Goal: Task Accomplishment & Management: Complete application form

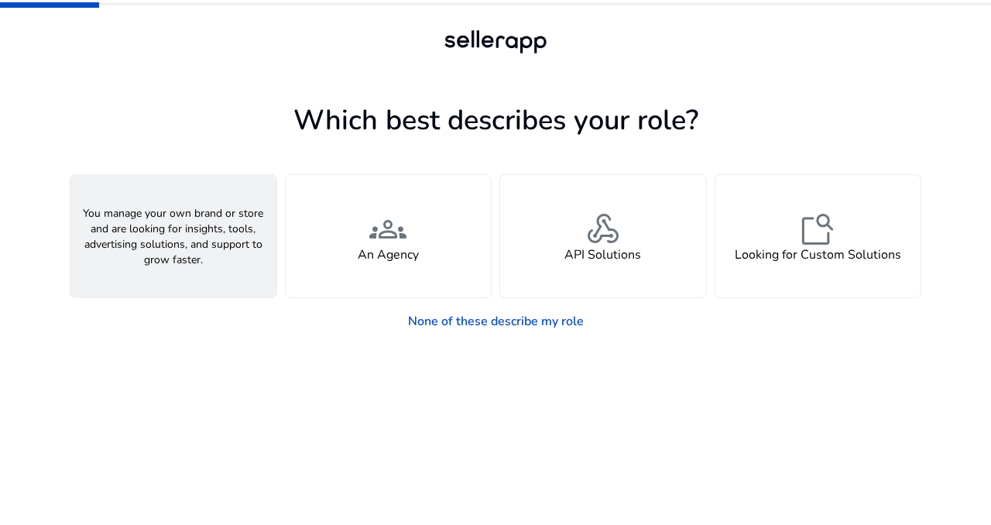
click at [188, 235] on span "person" at bounding box center [173, 229] width 37 height 37
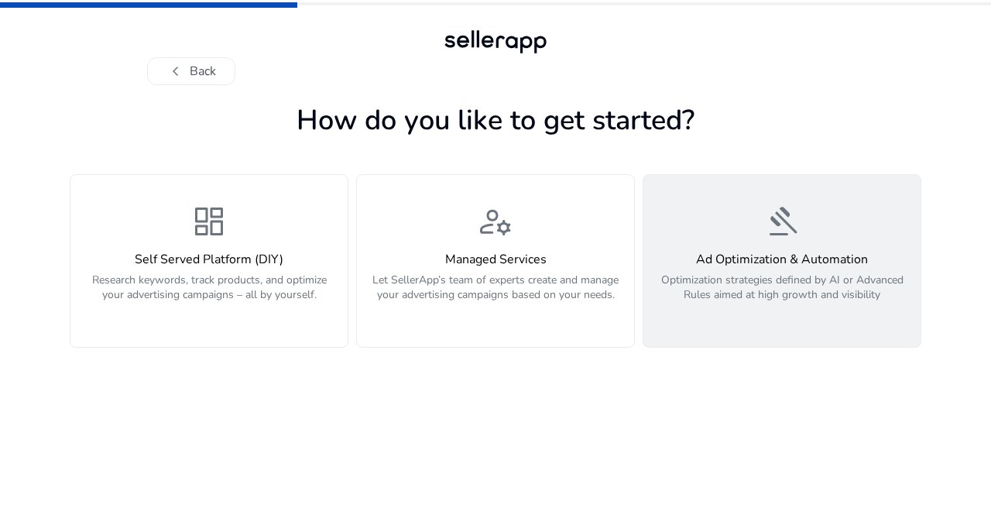
click at [770, 273] on p "Optimization strategies defined by AI or Advanced Rules aimed at high growth an…" at bounding box center [782, 296] width 259 height 46
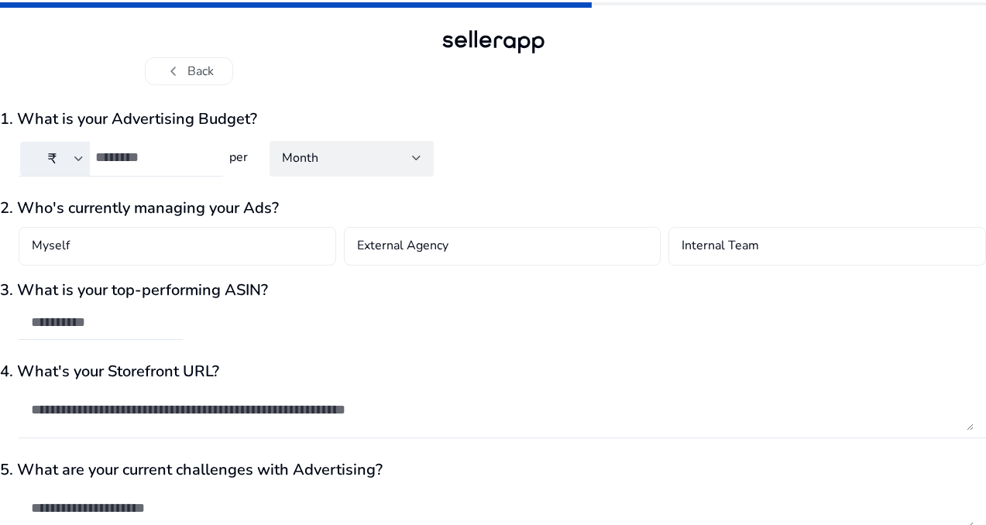
click at [201, 146] on div at bounding box center [152, 158] width 115 height 34
click at [199, 150] on input "number" at bounding box center [152, 157] width 115 height 17
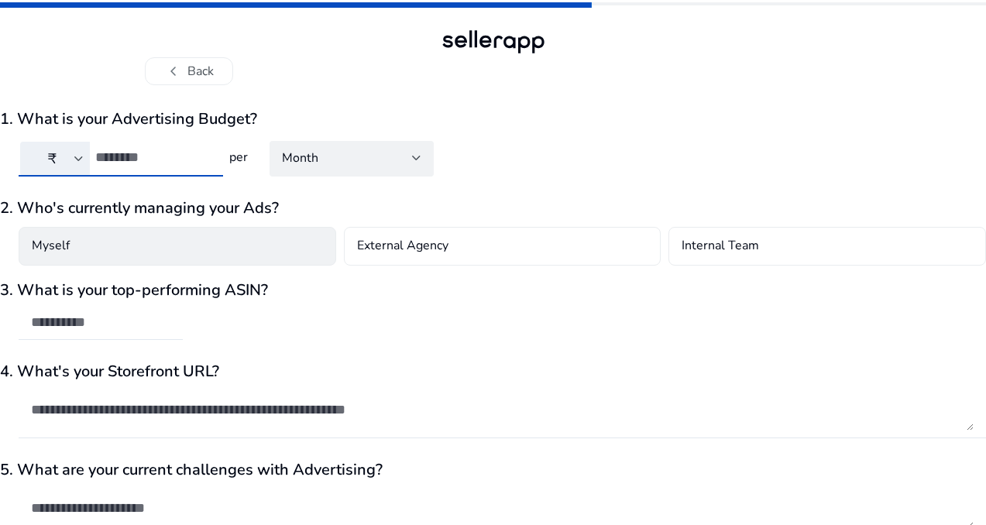
type input "**"
click at [201, 254] on div "Myself" at bounding box center [178, 246] width 318 height 39
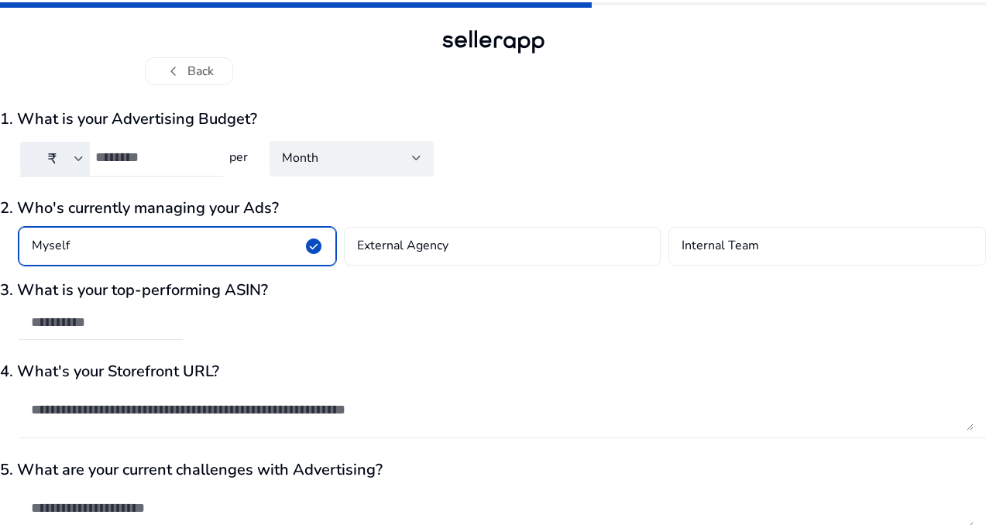
click at [201, 254] on div "Myself check_circle" at bounding box center [178, 246] width 318 height 39
click at [170, 320] on input "text" at bounding box center [100, 322] width 139 height 17
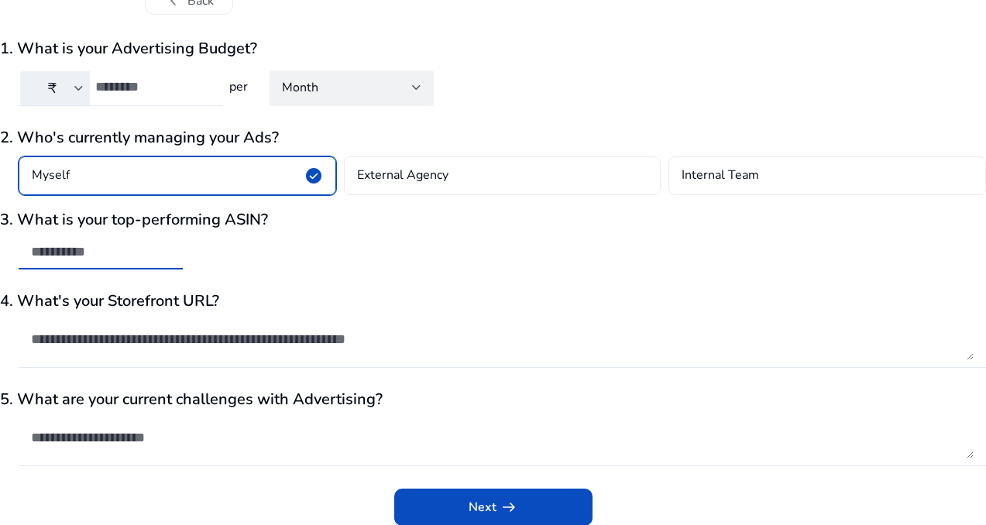
scroll to position [81, 0]
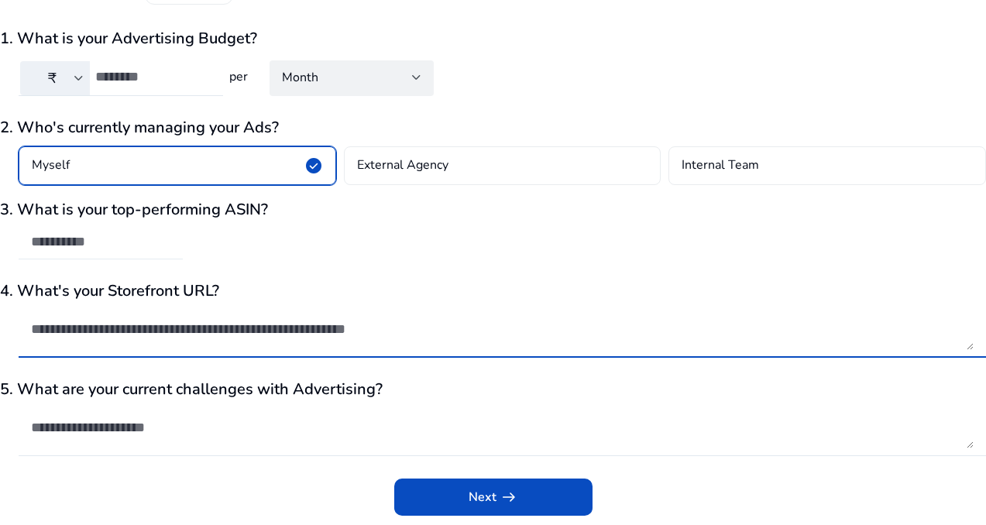
click at [181, 320] on textarea at bounding box center [502, 329] width 943 height 42
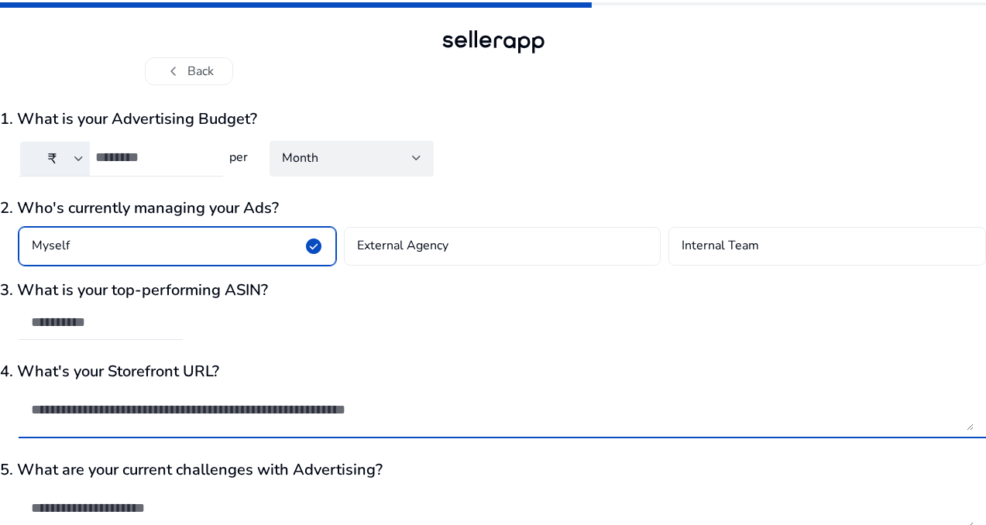
click at [521, 31] on div at bounding box center [494, 41] width 112 height 31
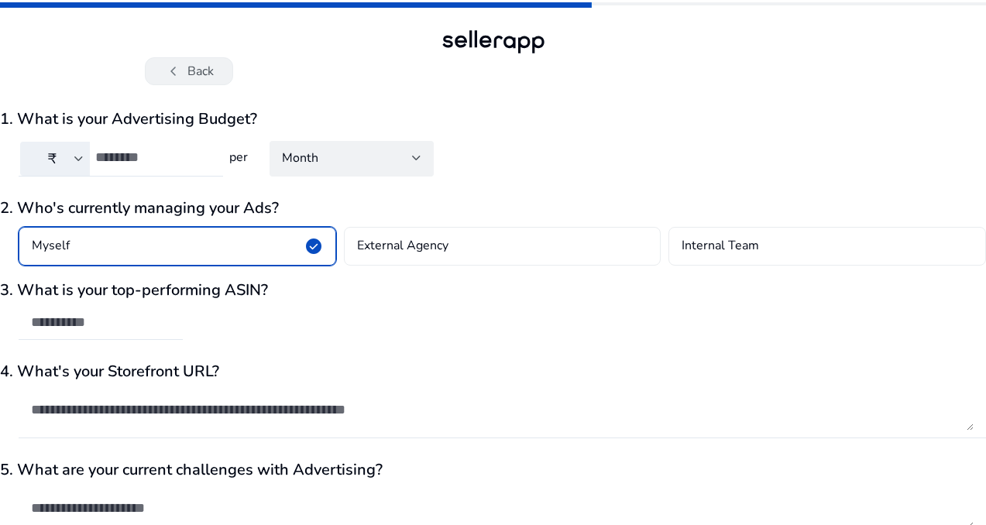
click at [224, 70] on button "chevron_left Back" at bounding box center [189, 71] width 88 height 28
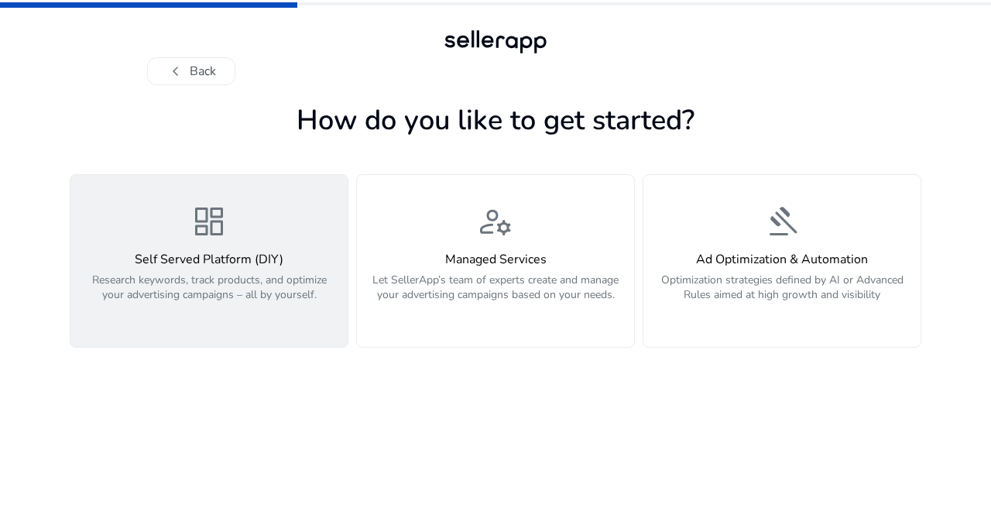
click at [223, 272] on div "Self Served Platform (DIY) Research keywords, track products, and optimize your…" at bounding box center [209, 286] width 259 height 67
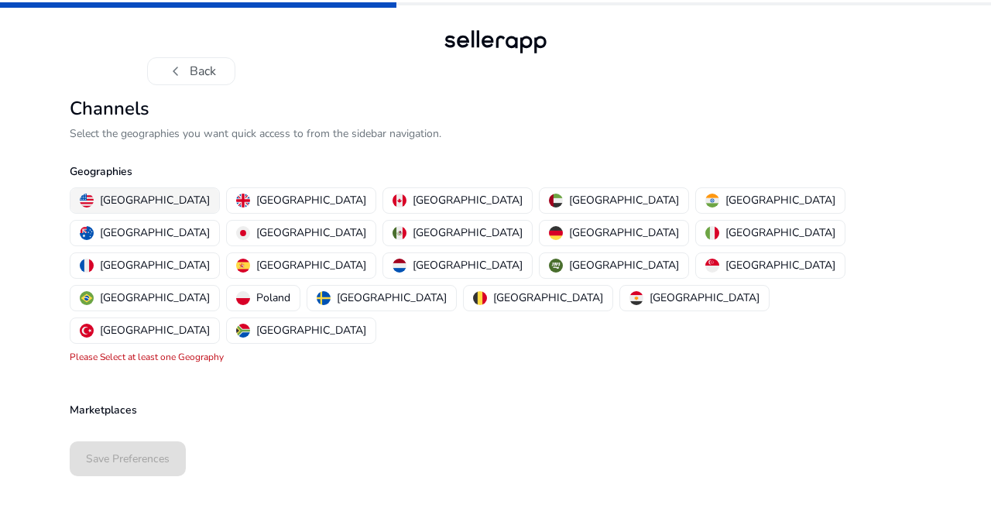
click at [115, 197] on p "[GEOGRAPHIC_DATA]" at bounding box center [155, 200] width 110 height 16
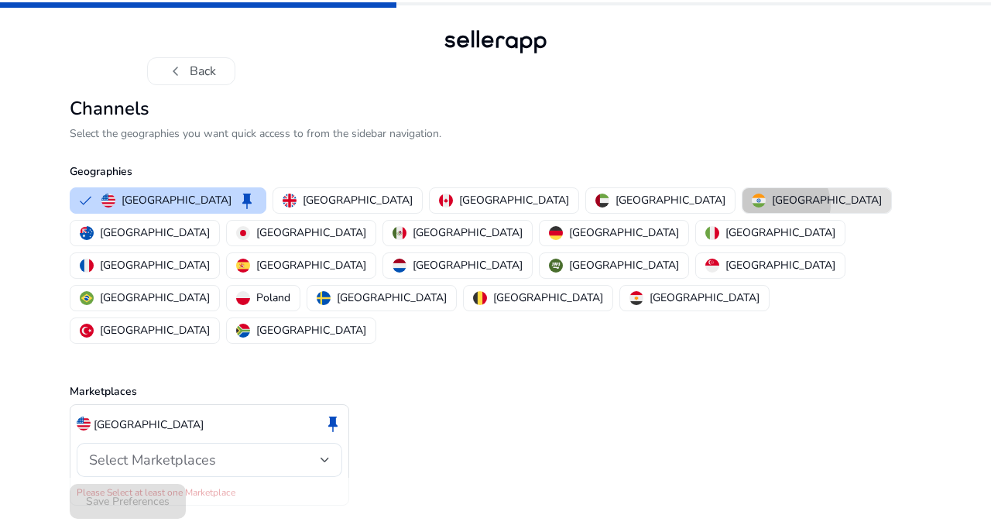
click at [772, 204] on p "[GEOGRAPHIC_DATA]" at bounding box center [827, 200] width 110 height 16
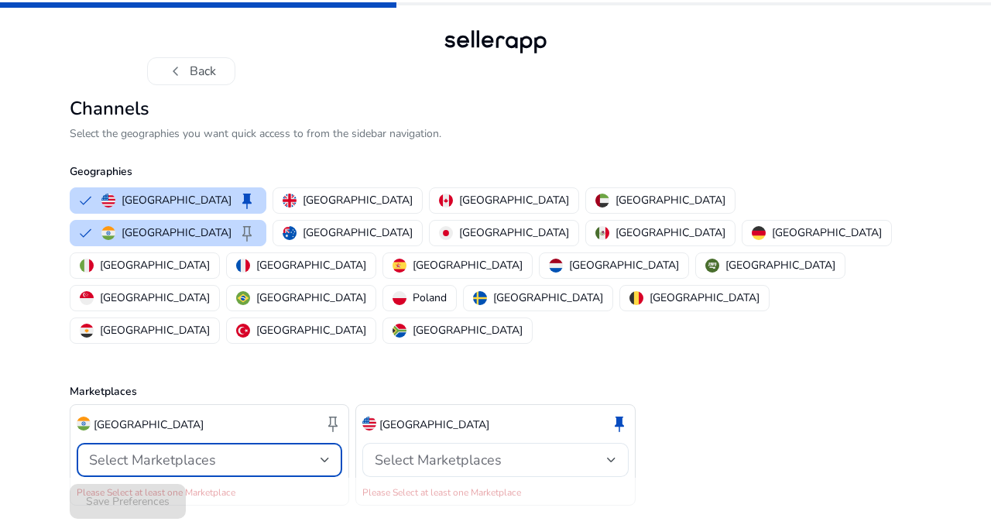
click at [259, 452] on div "Select Marketplaces" at bounding box center [205, 460] width 232 height 17
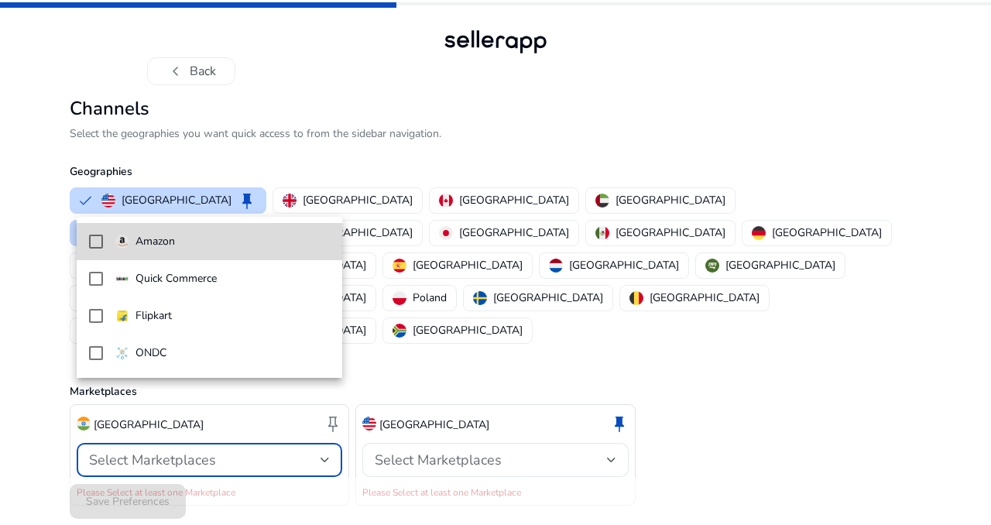
click at [94, 242] on mat-pseudo-checkbox at bounding box center [96, 242] width 14 height 14
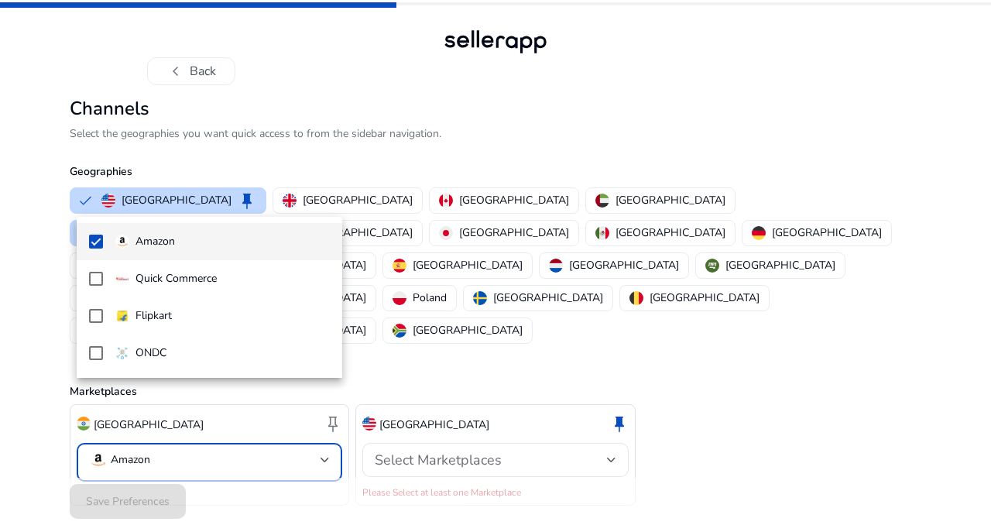
click at [447, 404] on div at bounding box center [495, 262] width 991 height 525
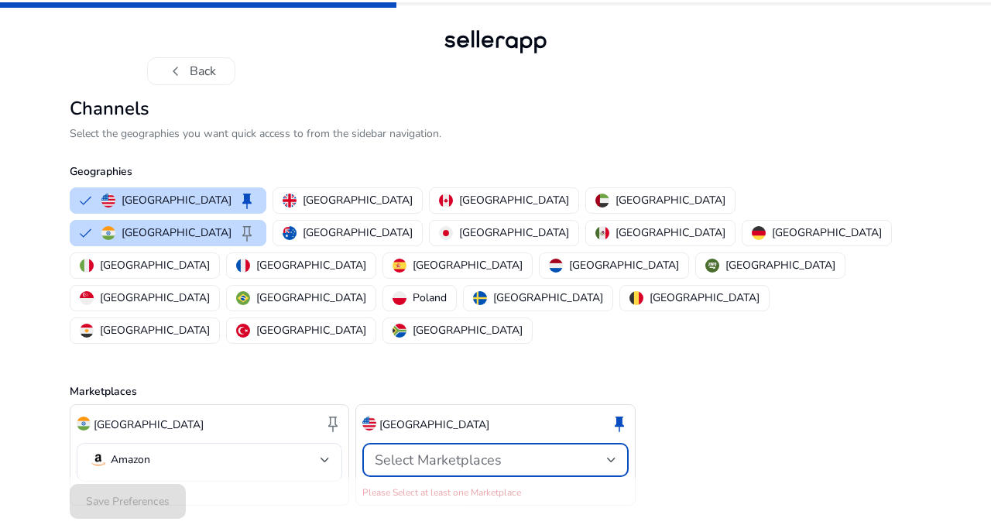
click at [451, 451] on span "Select Marketplaces" at bounding box center [438, 460] width 127 height 19
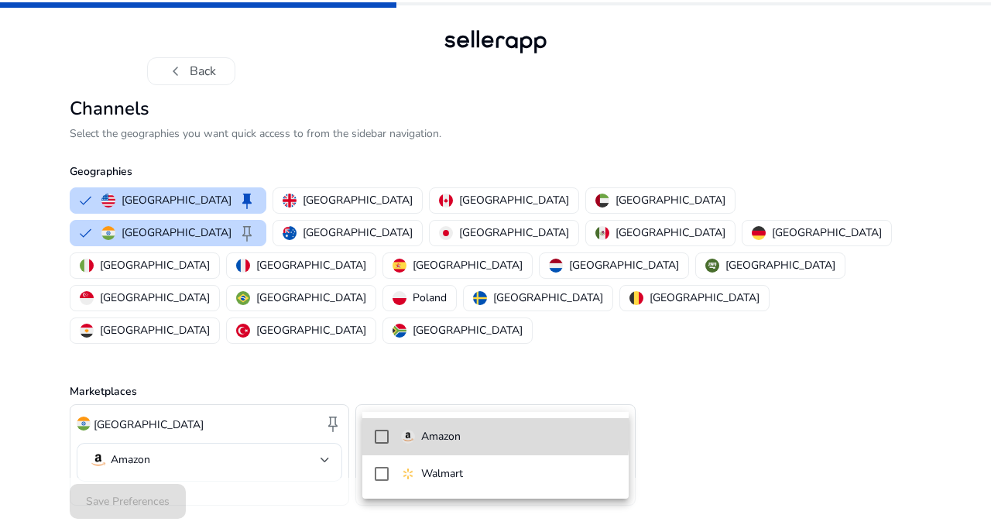
click at [380, 431] on mat-pseudo-checkbox at bounding box center [382, 437] width 14 height 14
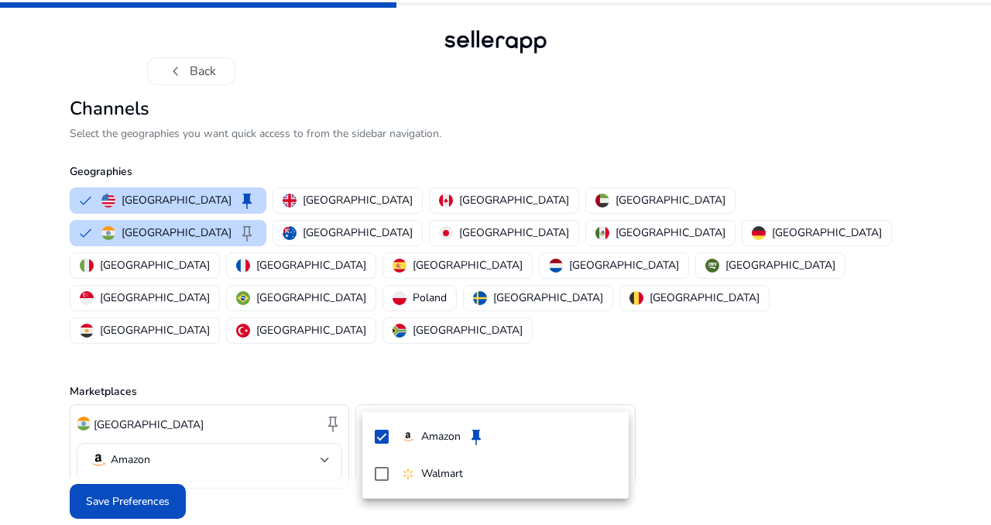
click at [470, 205] on div at bounding box center [495, 262] width 991 height 525
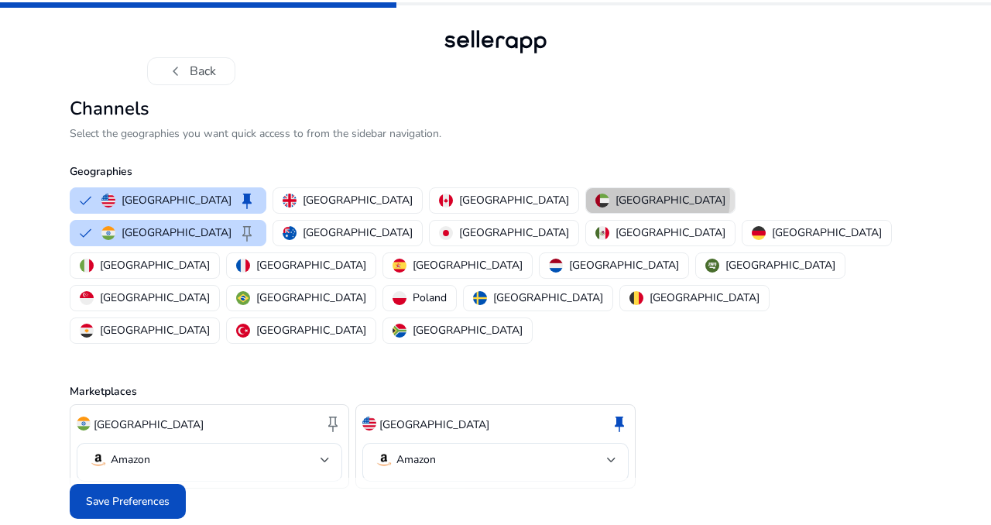
click at [616, 197] on p "[GEOGRAPHIC_DATA]" at bounding box center [671, 200] width 110 height 16
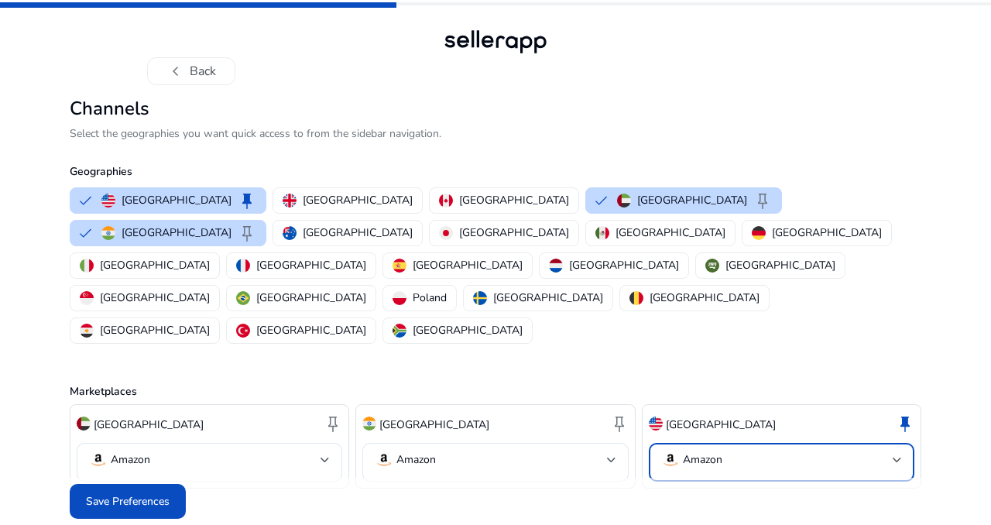
click at [699, 453] on p "Amazon" at bounding box center [703, 460] width 40 height 14
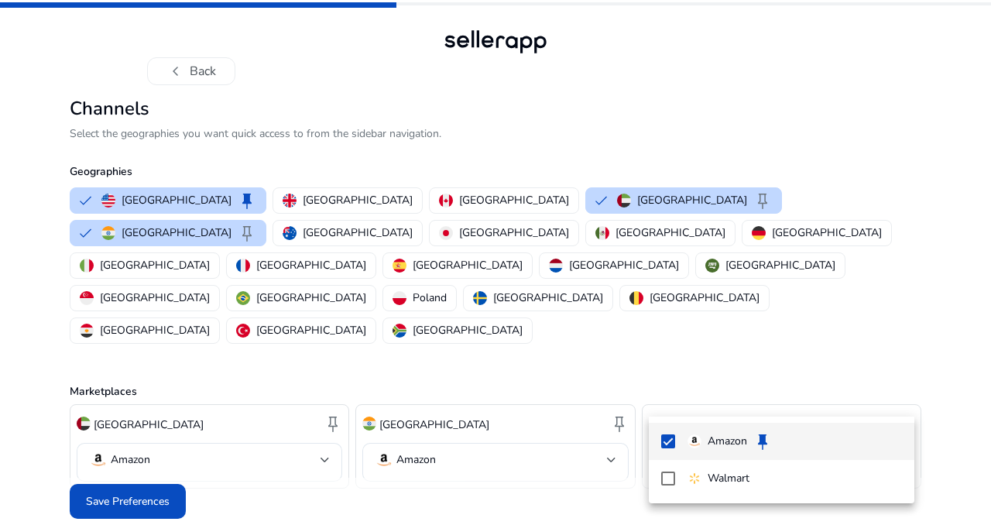
click at [442, 469] on div at bounding box center [495, 262] width 991 height 525
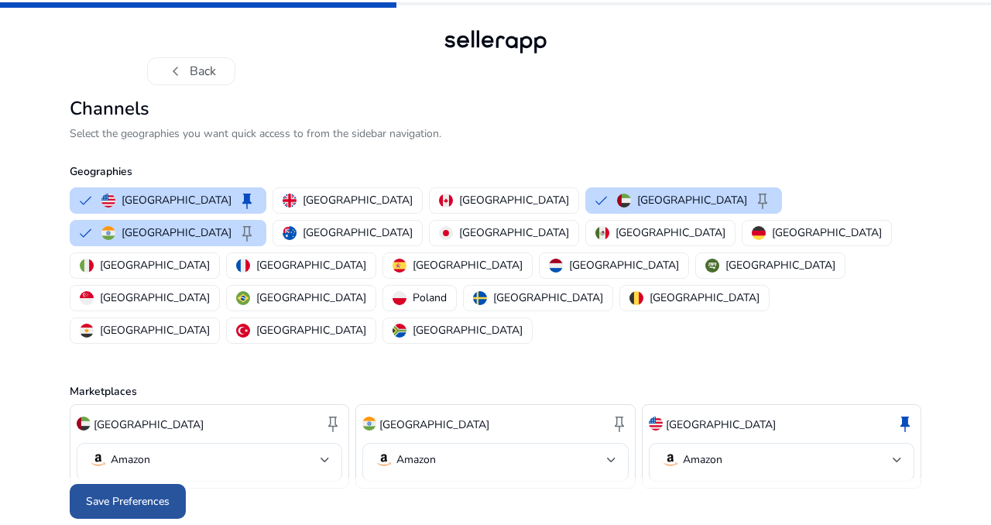
click at [106, 483] on span at bounding box center [128, 501] width 116 height 37
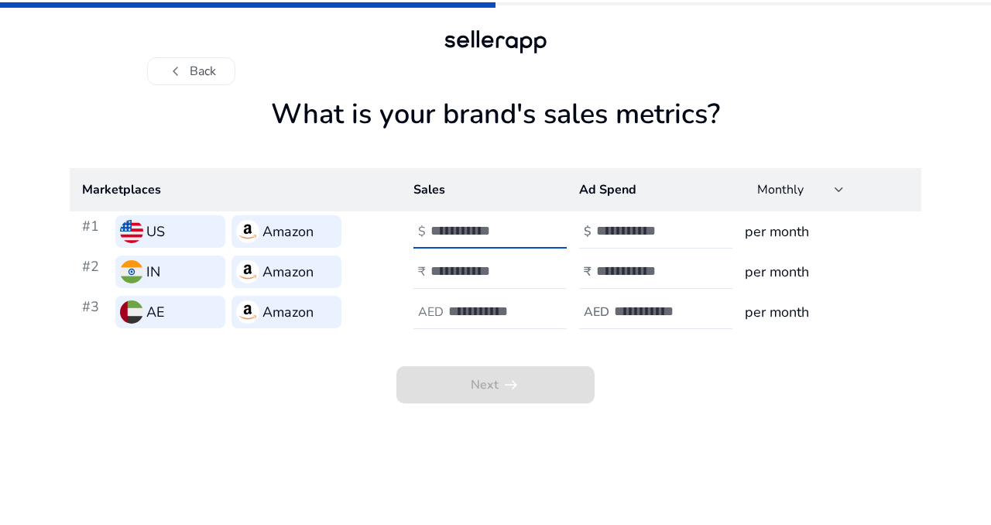
click at [473, 234] on input "number" at bounding box center [483, 230] width 105 height 17
type input "**"
click at [601, 228] on input "number" at bounding box center [648, 230] width 105 height 17
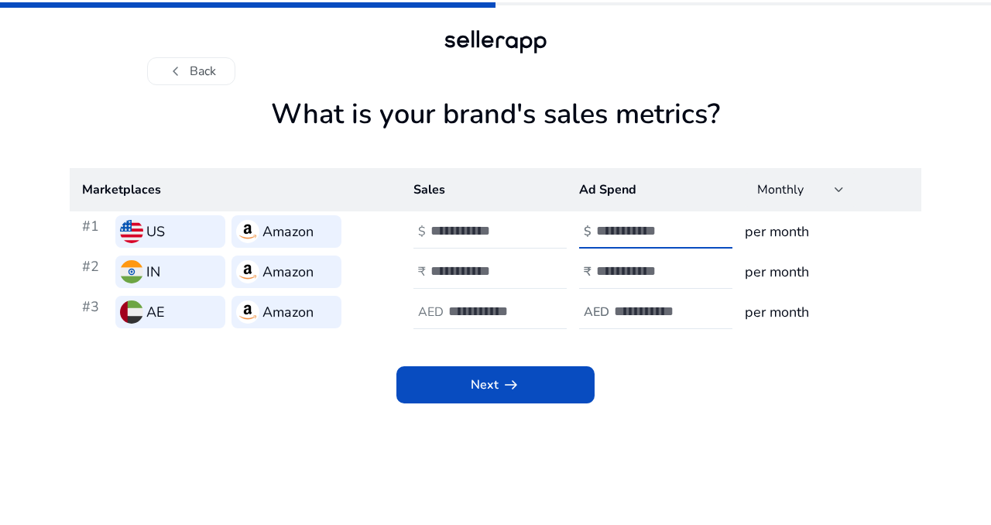
type input "**"
click at [469, 261] on div at bounding box center [500, 272] width 139 height 34
type input "**"
click at [607, 267] on input "number" at bounding box center [648, 271] width 105 height 17
type input "**"
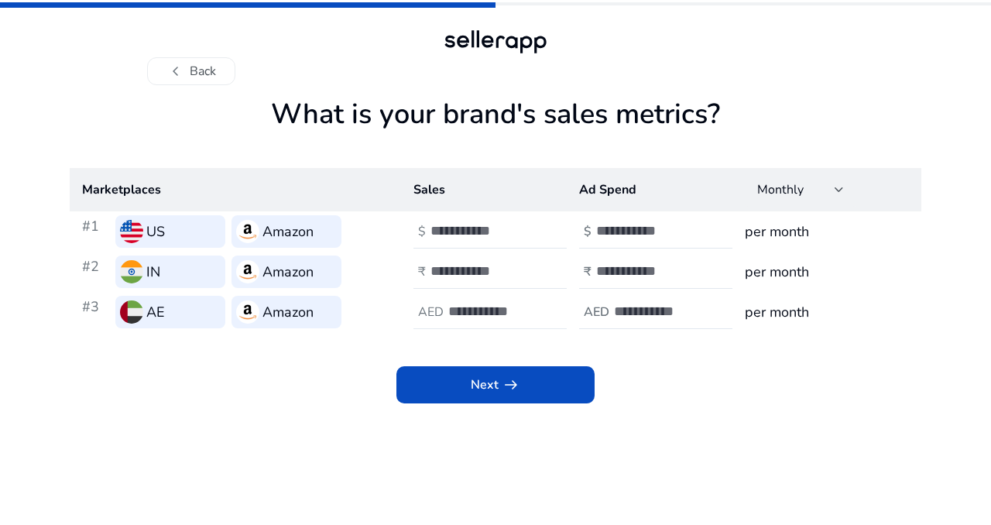
click at [500, 321] on div at bounding box center [517, 312] width 139 height 34
type input "**"
click at [607, 313] on h4 "AED" at bounding box center [597, 312] width 26 height 15
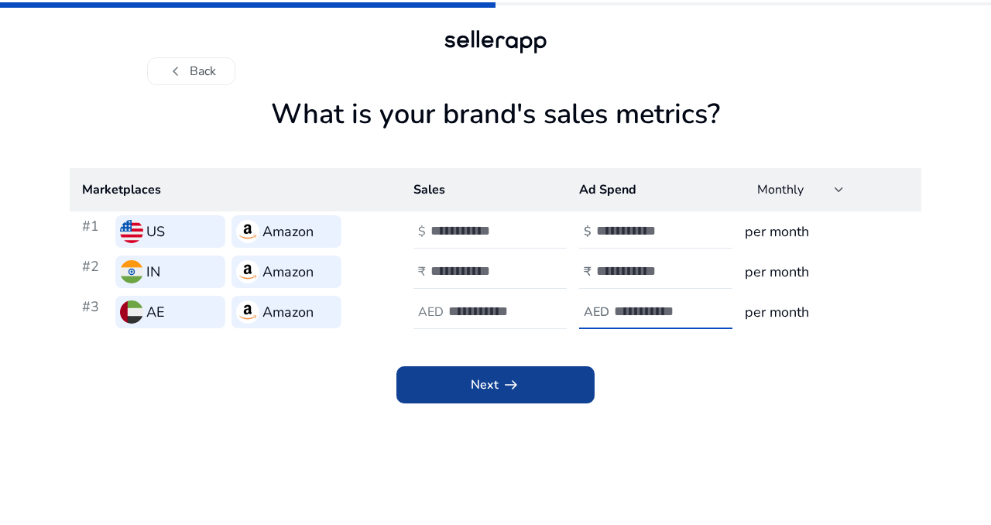
type input "**"
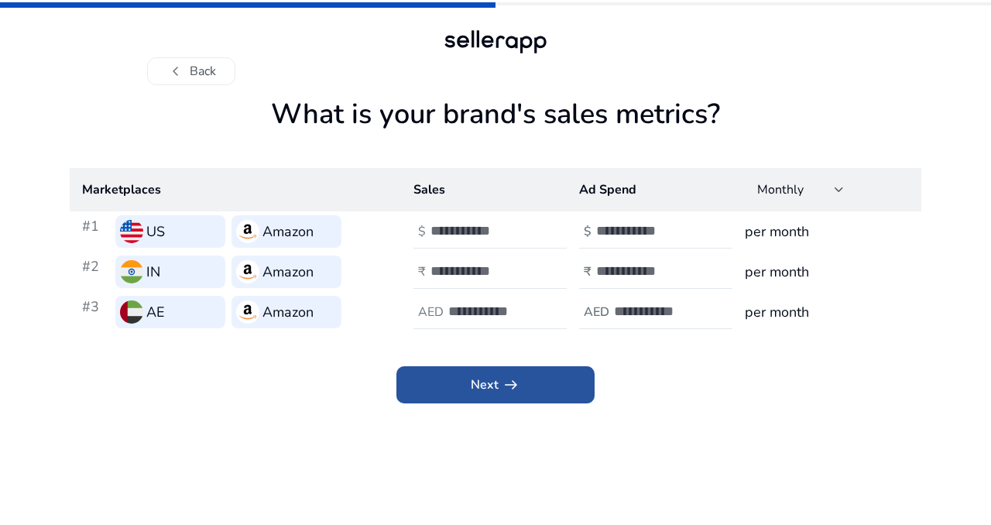
click at [514, 382] on span "arrow_right_alt" at bounding box center [511, 385] width 19 height 19
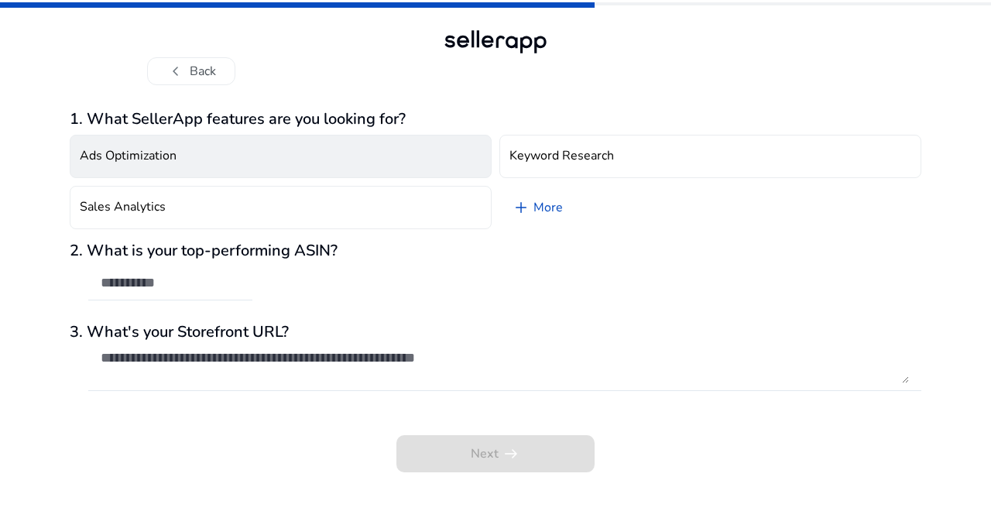
click at [301, 171] on button "Ads Optimization" at bounding box center [281, 156] width 422 height 43
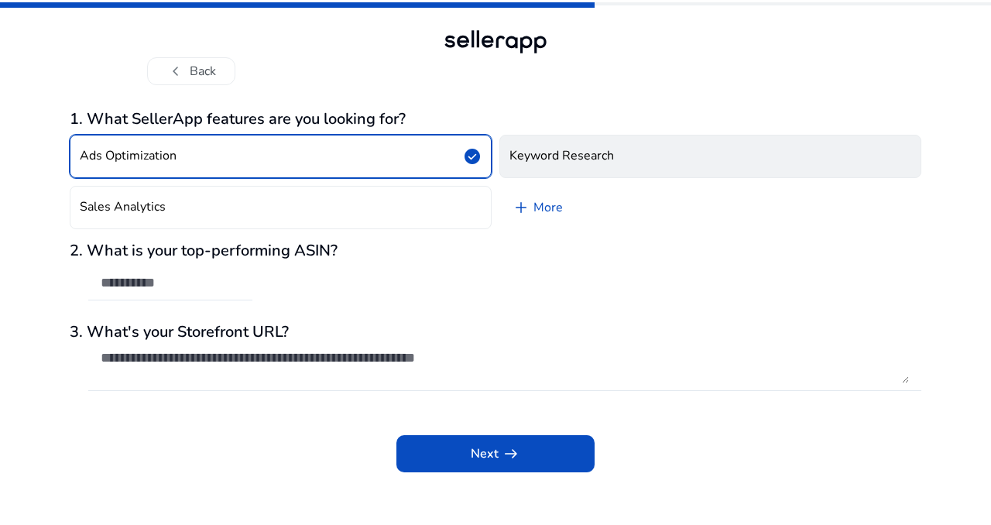
click at [569, 162] on h4 "Keyword Research" at bounding box center [562, 156] width 105 height 15
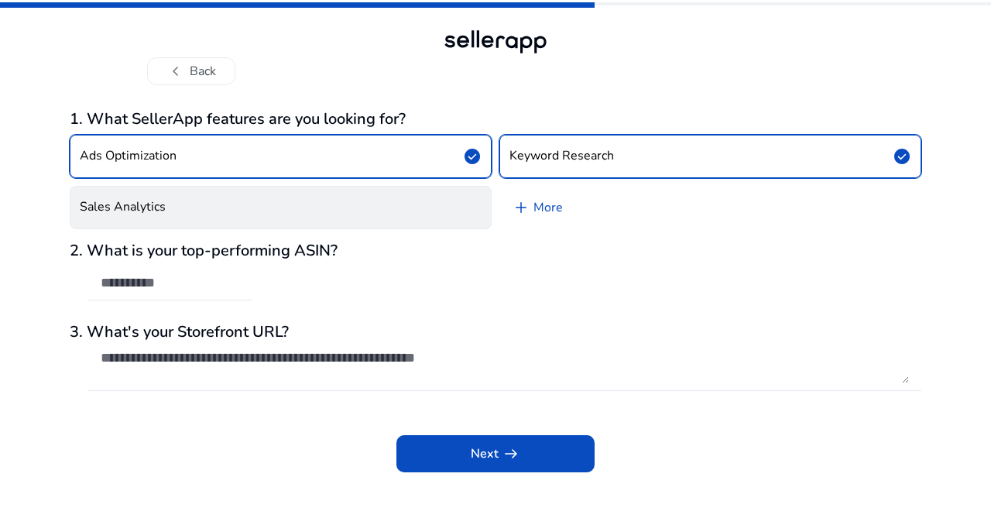
click at [408, 197] on button "Sales Analytics" at bounding box center [281, 207] width 422 height 43
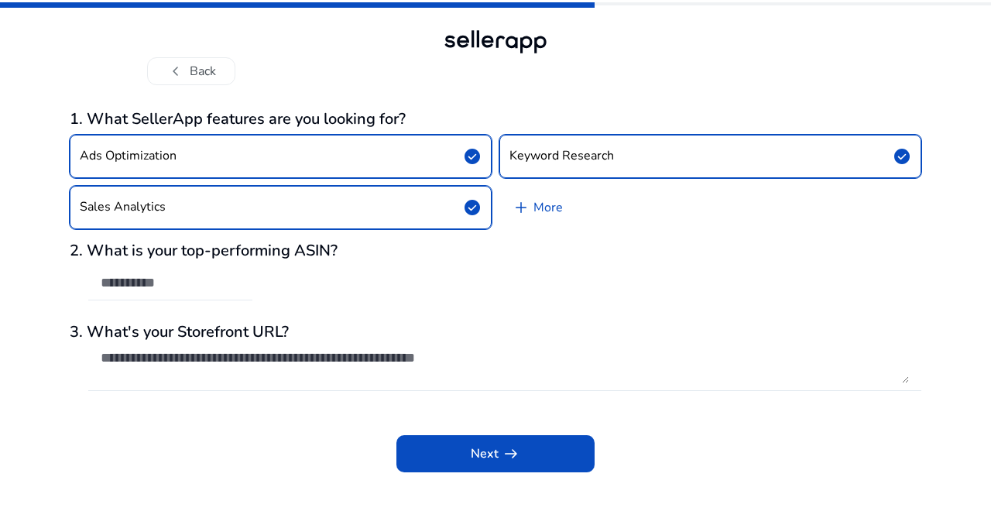
click at [173, 281] on input "text" at bounding box center [170, 282] width 139 height 17
click at [555, 110] on h3 "1. What SellerApp features are you looking for?" at bounding box center [496, 119] width 852 height 19
